Goal: Complete application form

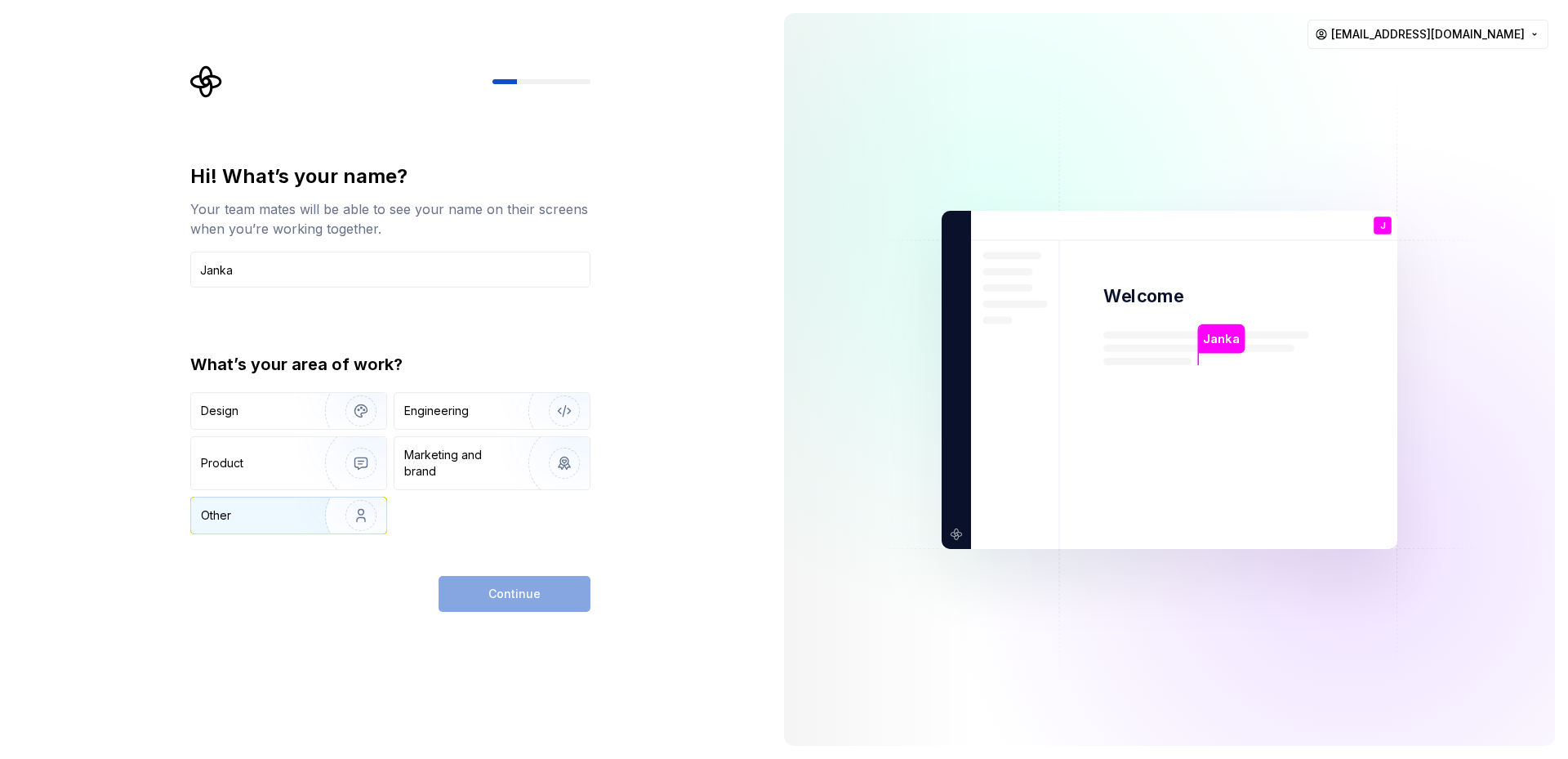
type input "Janka"
click at [348, 520] on img "button" at bounding box center [351, 516] width 105 height 110
click at [506, 584] on button "Continue" at bounding box center [514, 594] width 152 height 36
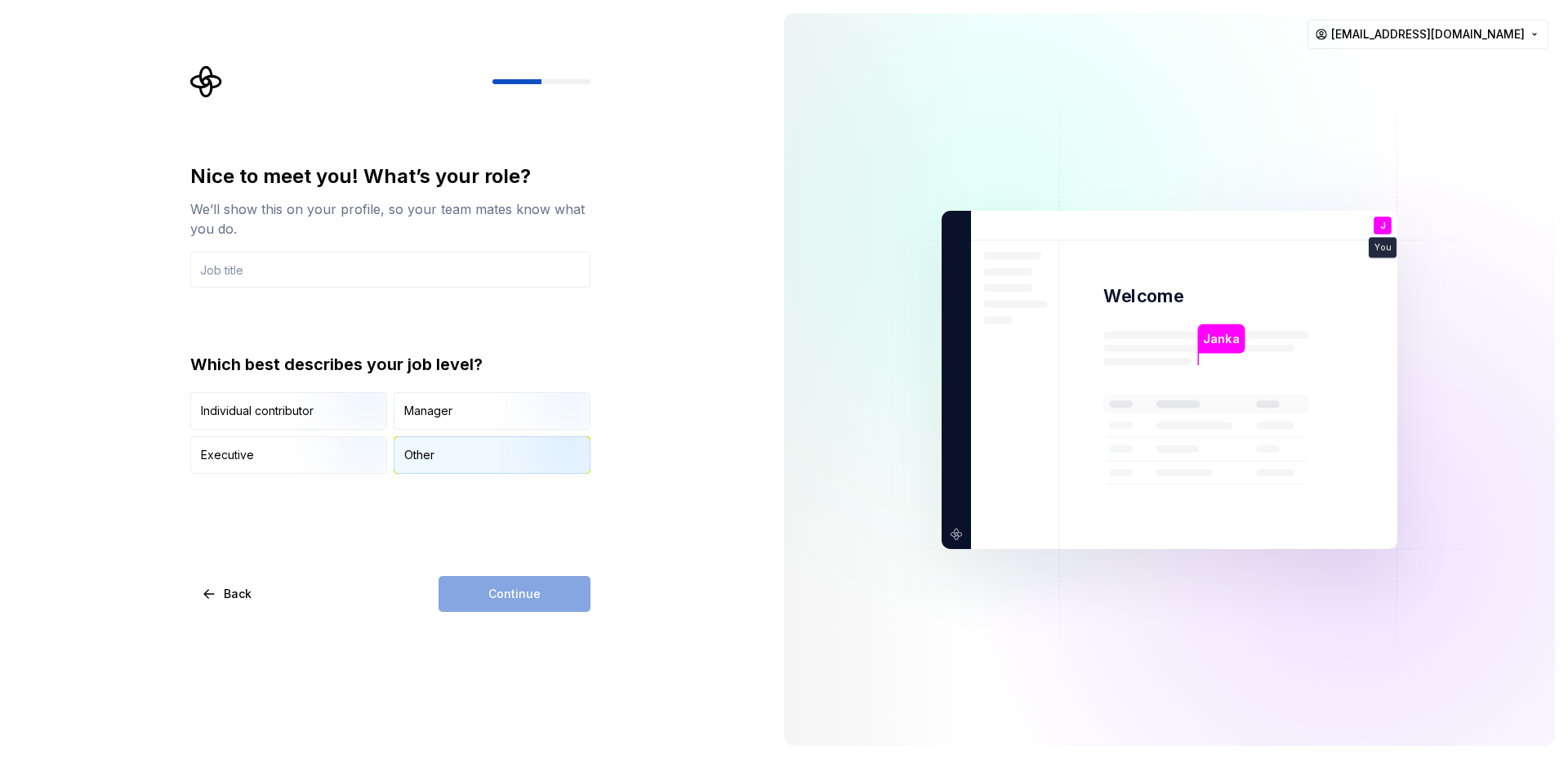
click at [422, 452] on div "Other" at bounding box center [419, 455] width 30 height 16
click at [326, 276] on input "text" at bounding box center [390, 270] width 400 height 36
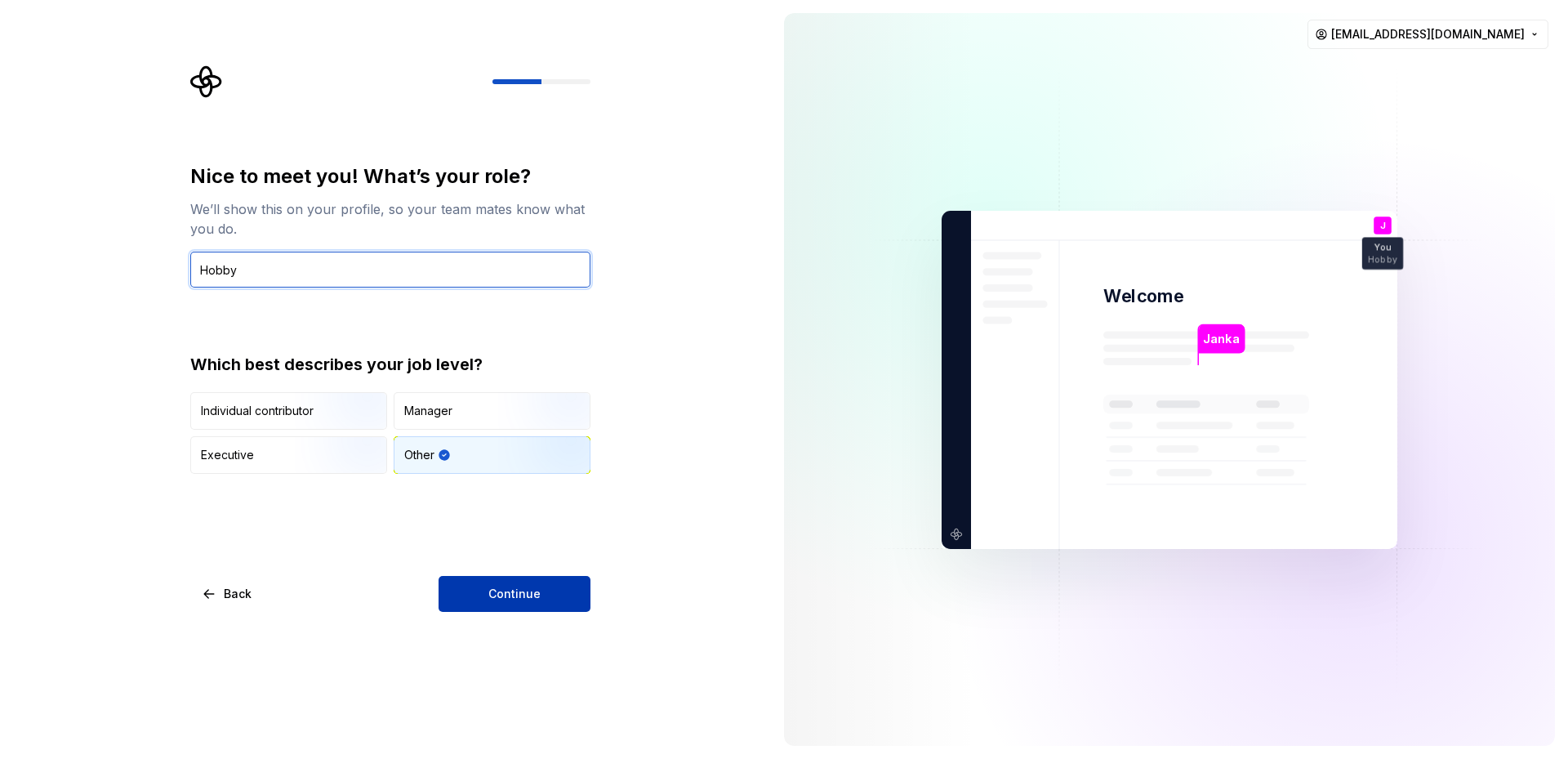
type input "Hobby"
click at [482, 593] on button "Continue" at bounding box center [514, 594] width 152 height 36
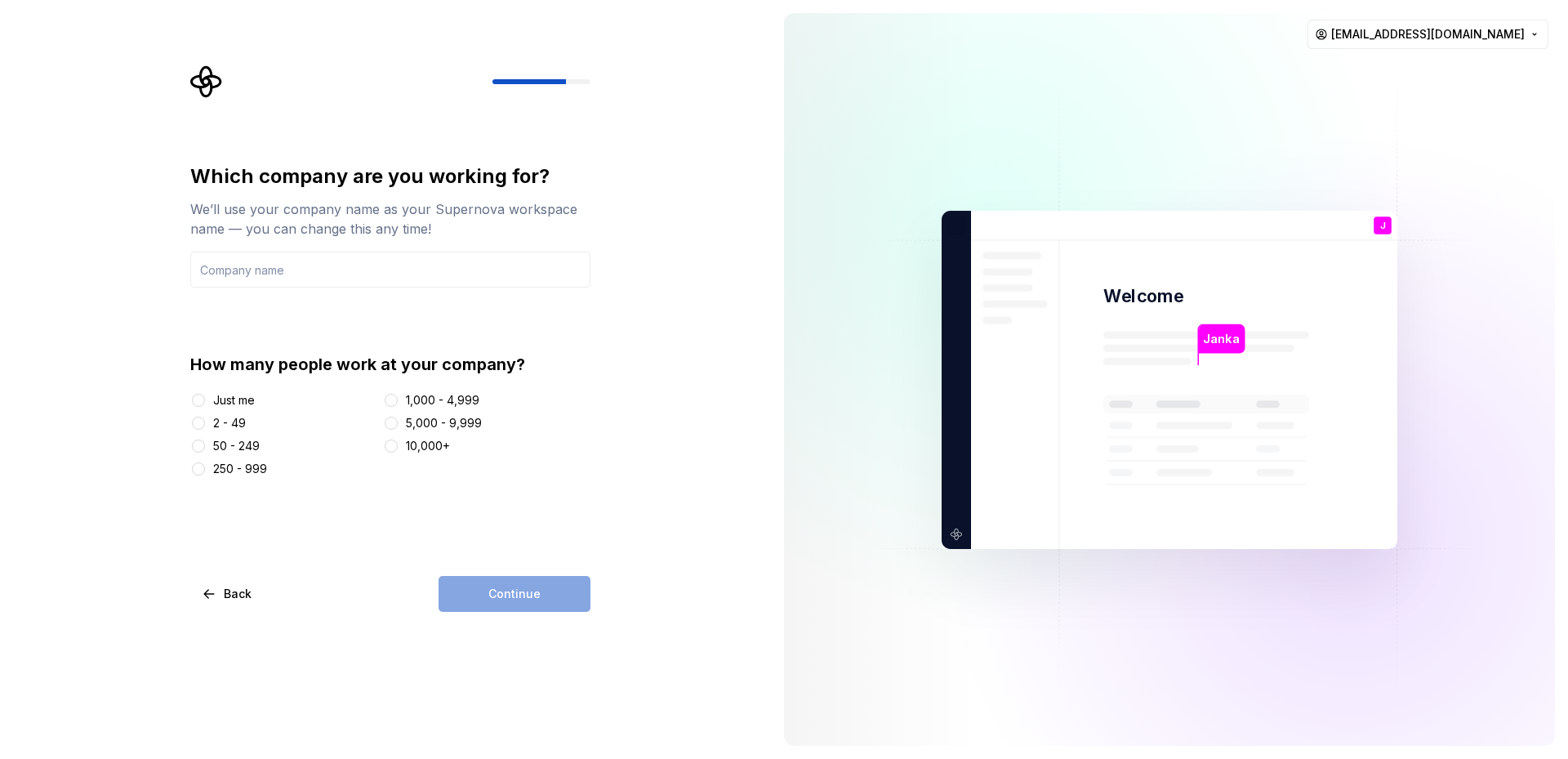
click at [216, 401] on div "Just me" at bounding box center [234, 400] width 42 height 16
click at [205, 401] on button "Just me" at bounding box center [198, 400] width 13 height 13
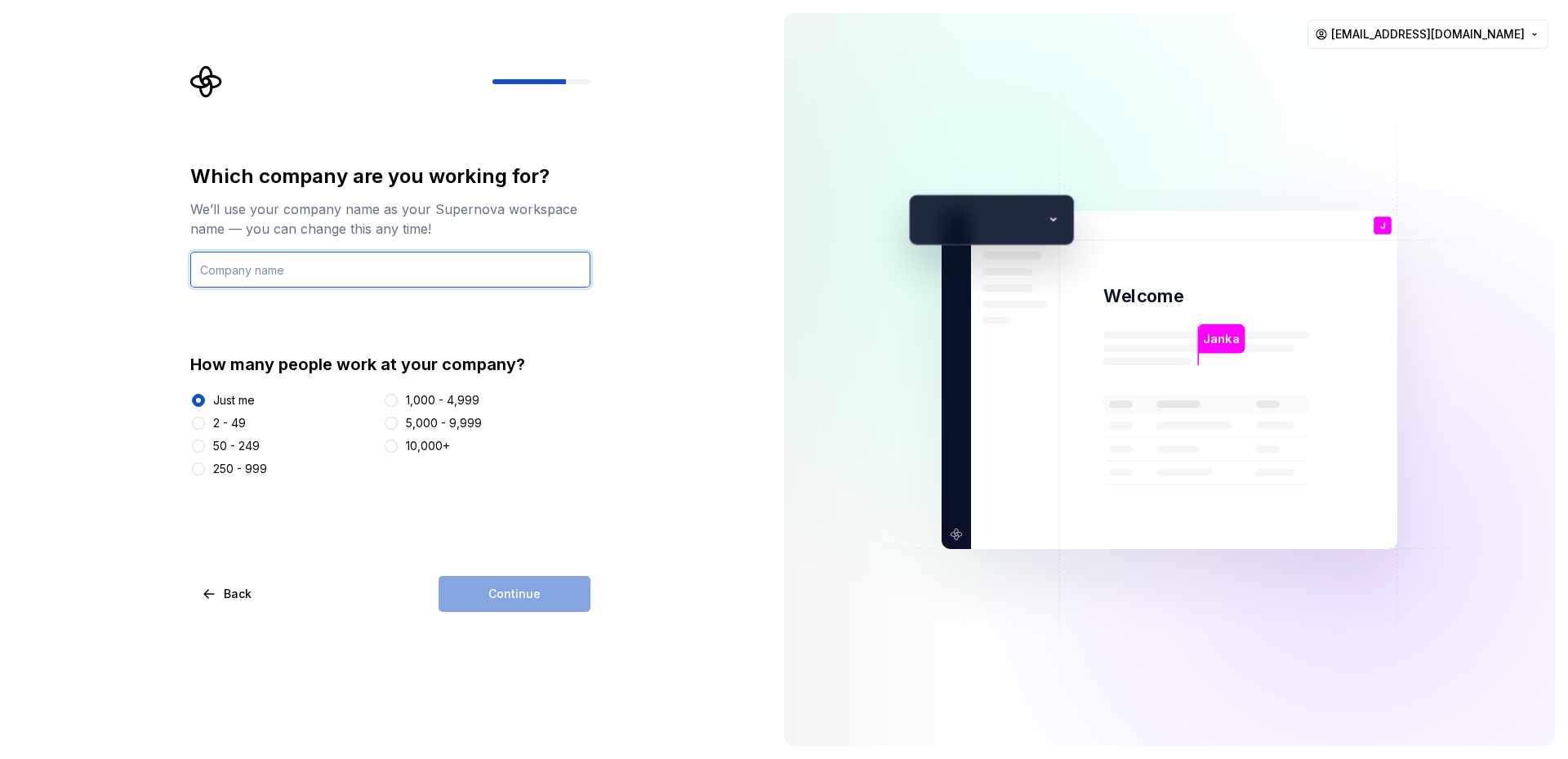
click at [361, 280] on input "text" at bounding box center [390, 270] width 400 height 36
type input "Hobby"
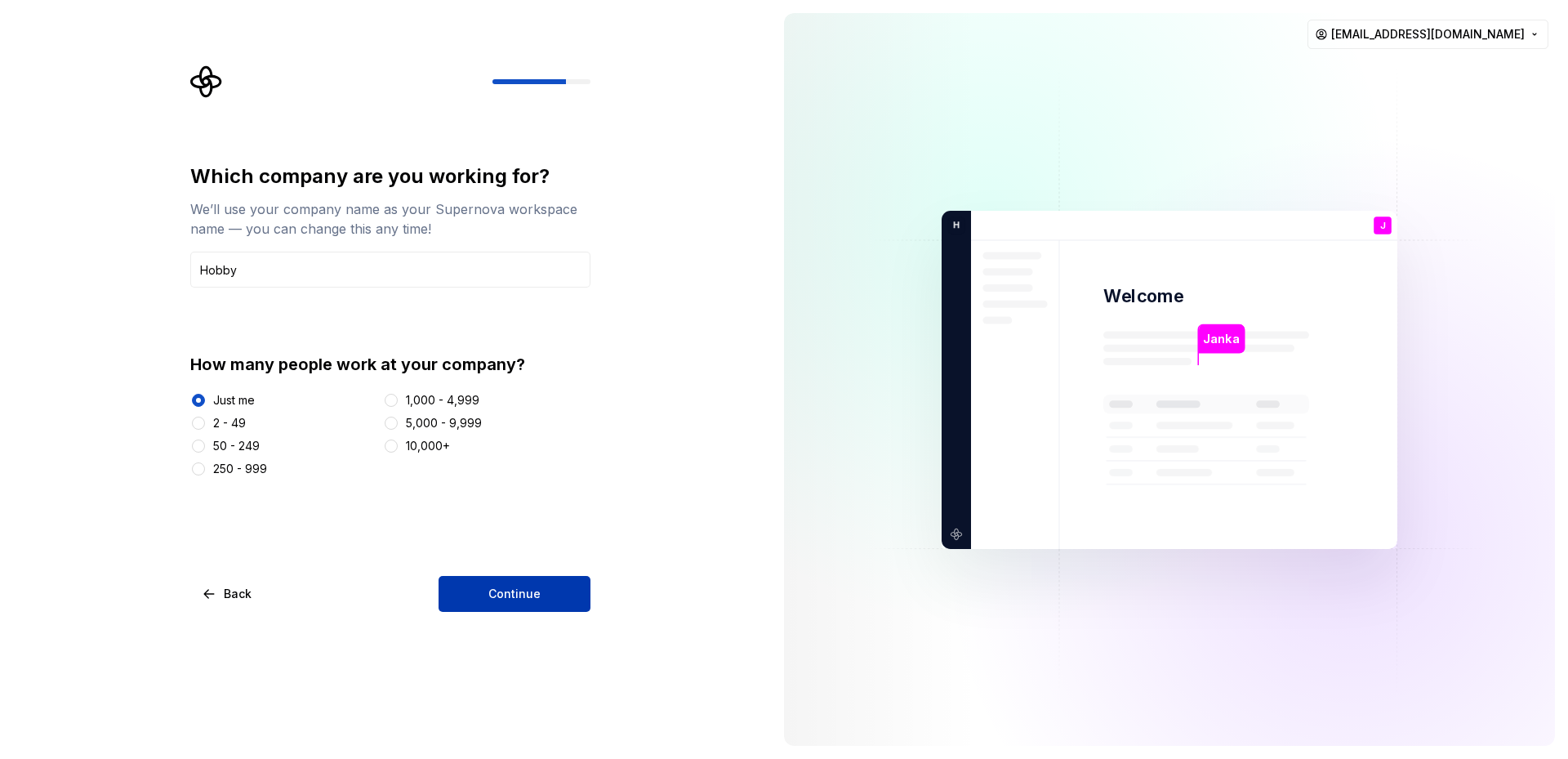
click at [521, 593] on span "Continue" at bounding box center [515, 594] width 52 height 16
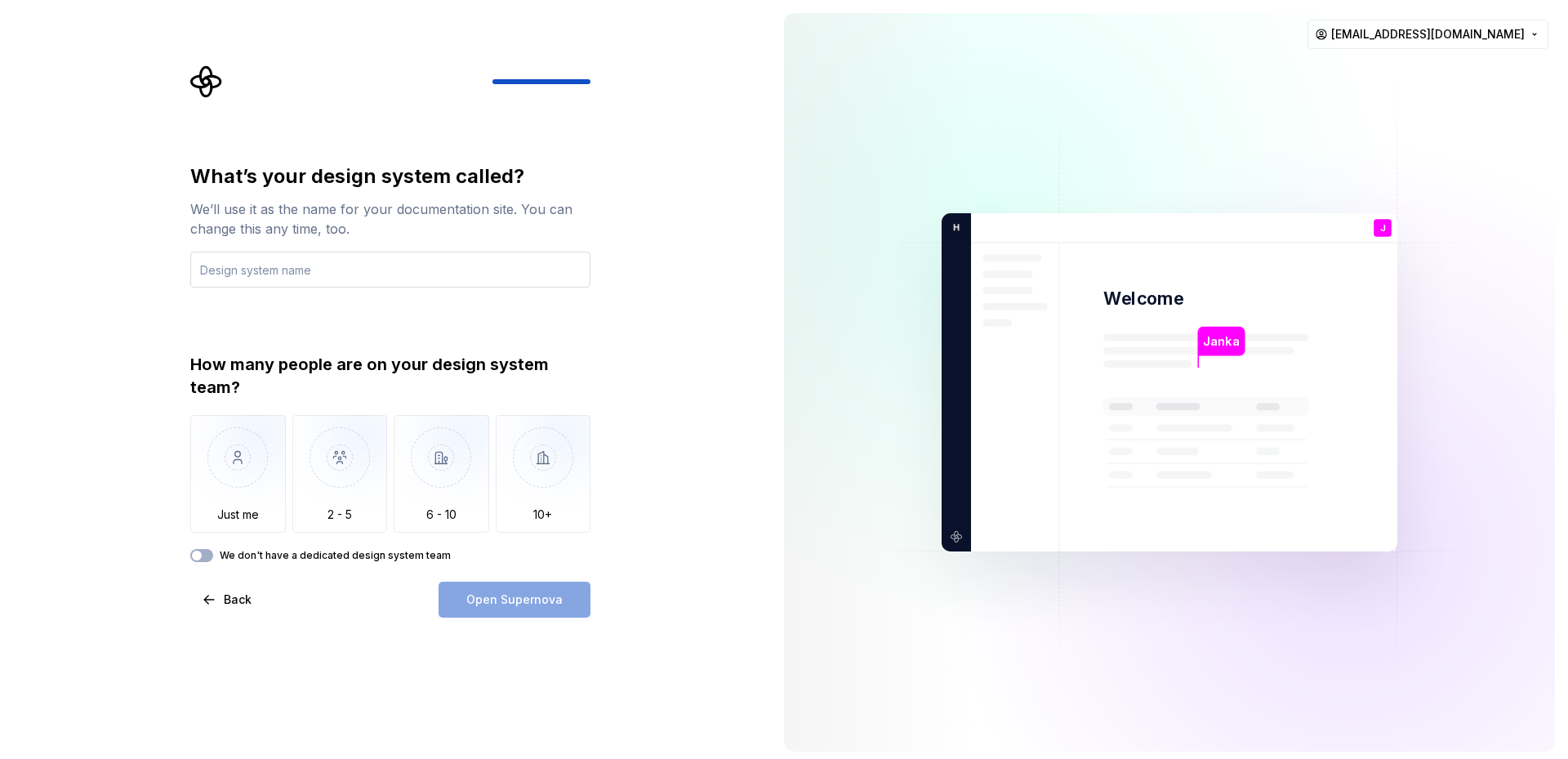
click at [326, 272] on input "text" at bounding box center [390, 270] width 400 height 36
type input "S"
type input "SupRes"
click at [235, 480] on img "button" at bounding box center [238, 470] width 96 height 110
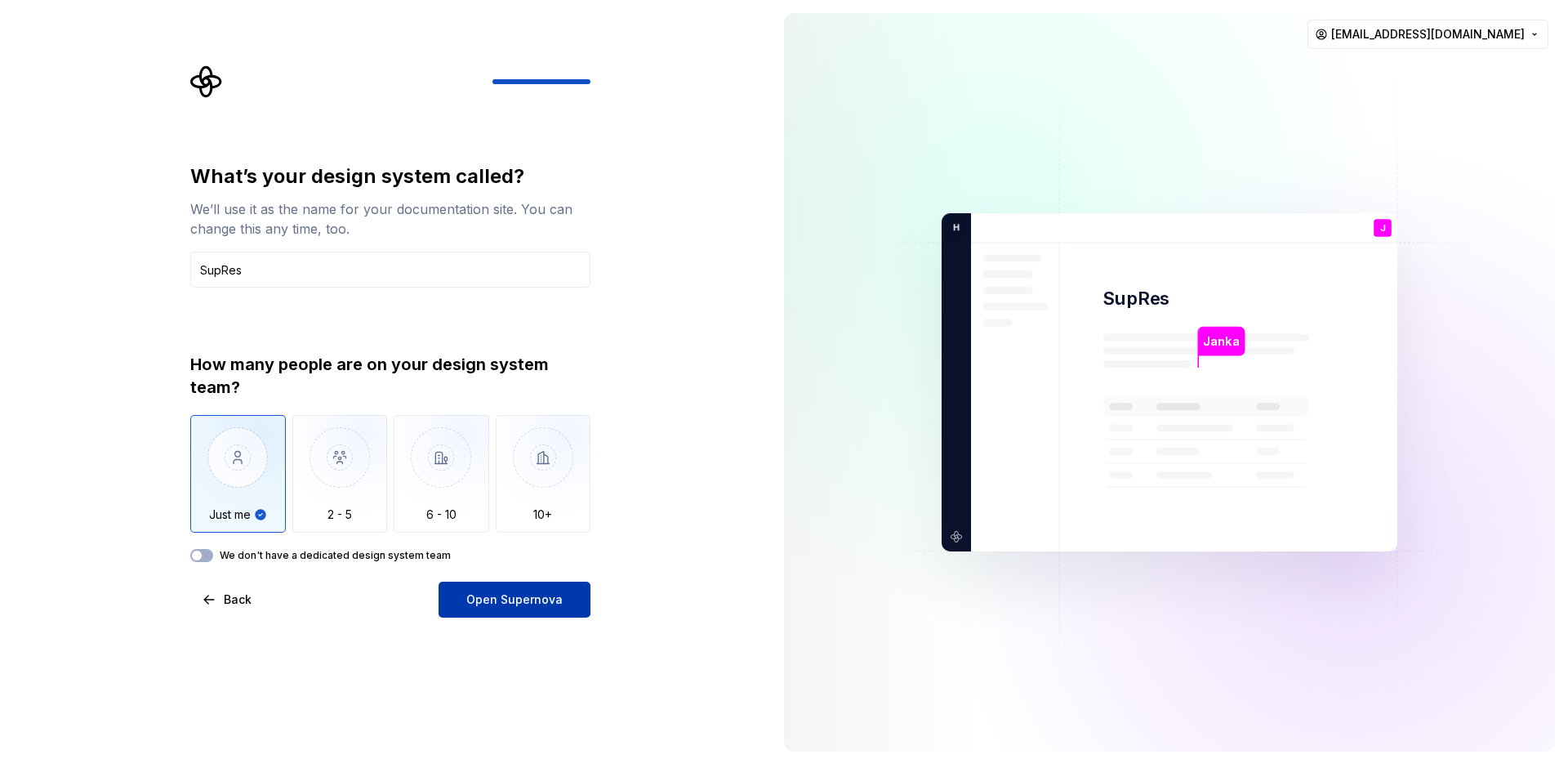
click at [511, 601] on span "Open Supernova" at bounding box center [515, 600] width 97 height 16
